Goal: Task Accomplishment & Management: Manage account settings

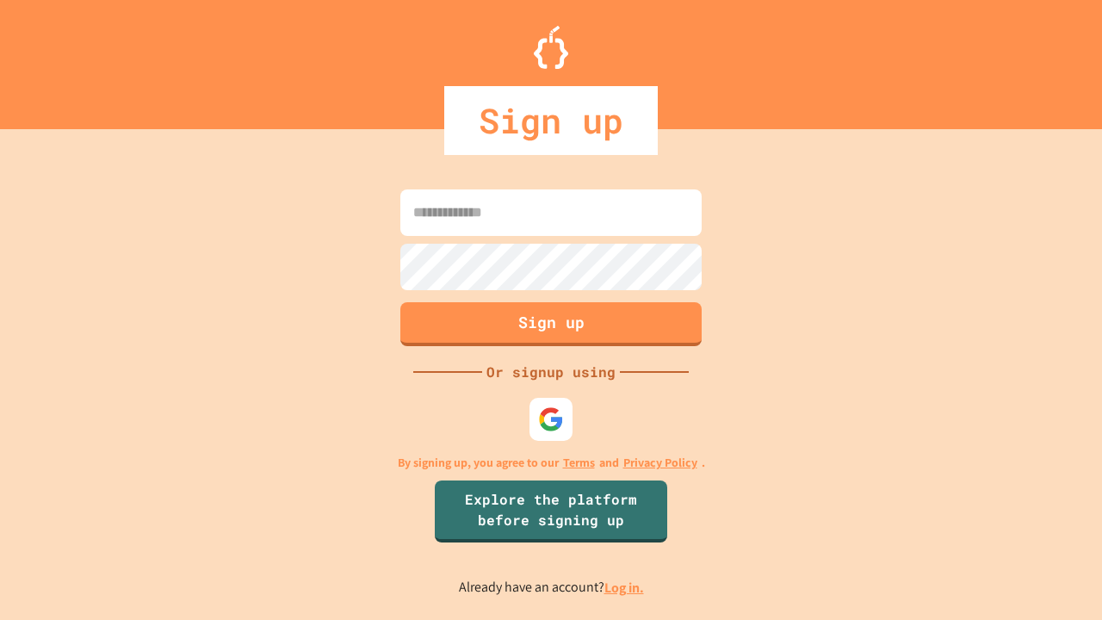
click at [625, 587] on link "Log in." at bounding box center [624, 588] width 40 height 18
